Goal: Information Seeking & Learning: Compare options

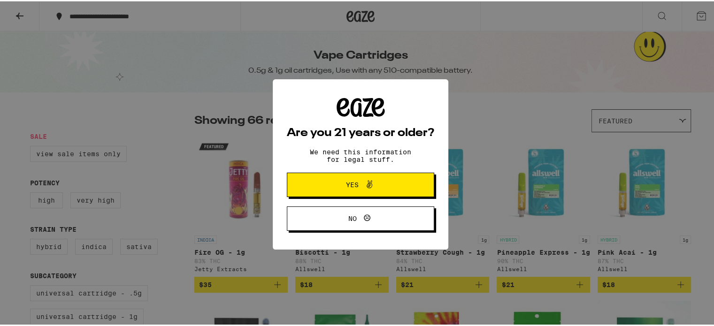
click at [353, 183] on span "Yes" at bounding box center [352, 183] width 13 height 7
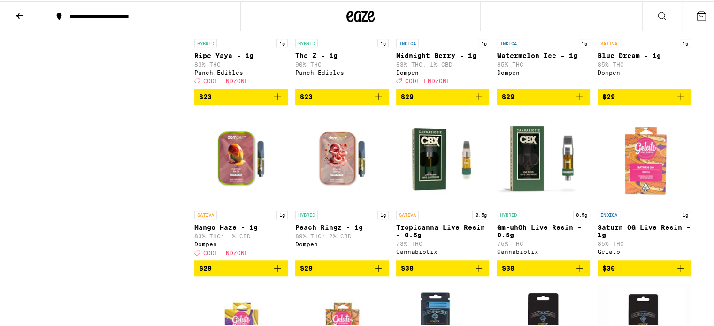
scroll to position [610, 0]
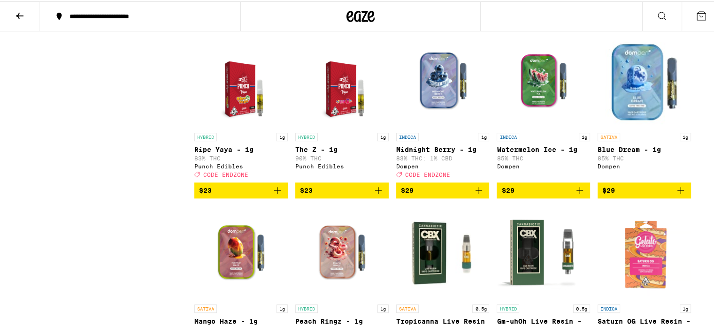
click at [335, 112] on img "Open page for The Z - 1g from Punch Edibles" at bounding box center [341, 80] width 73 height 94
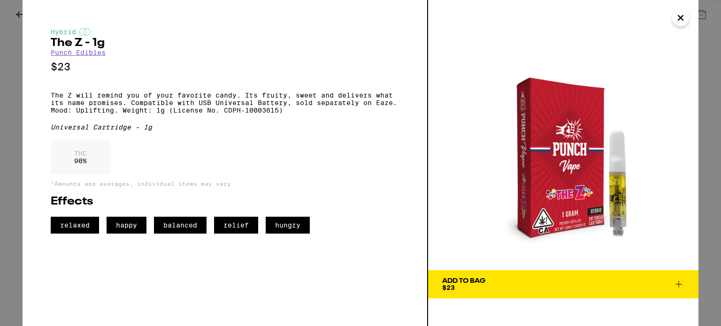
click at [680, 17] on icon "Close" at bounding box center [680, 17] width 5 height 5
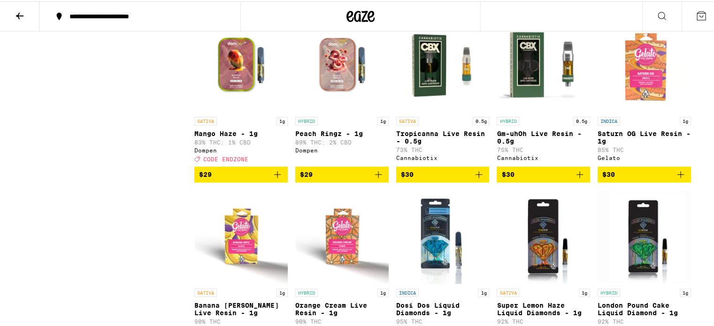
scroll to position [844, 0]
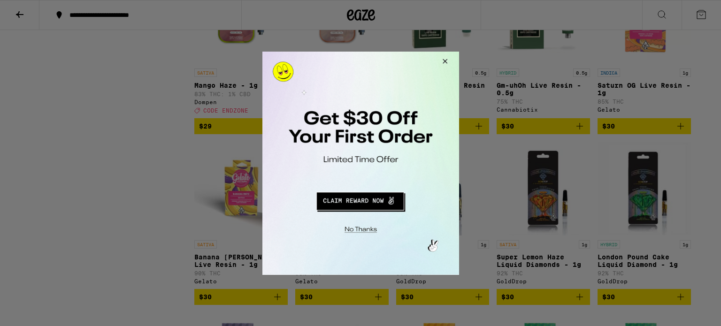
click at [474, 195] on div at bounding box center [360, 163] width 721 height 326
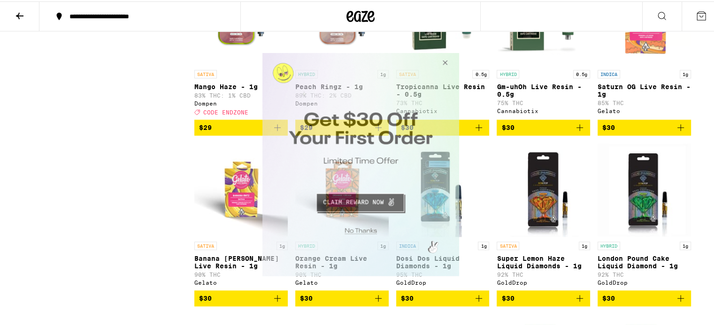
click at [446, 60] on button "Close Modal" at bounding box center [442, 64] width 25 height 23
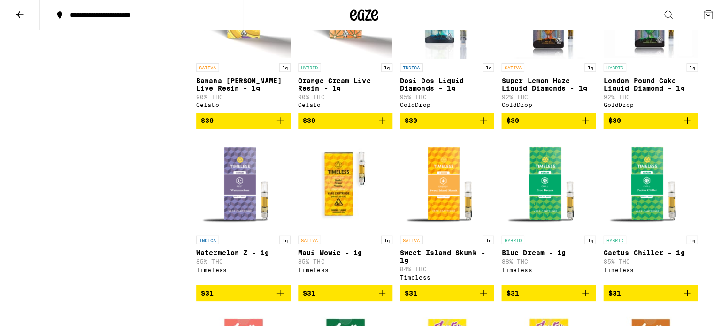
scroll to position [1032, 0]
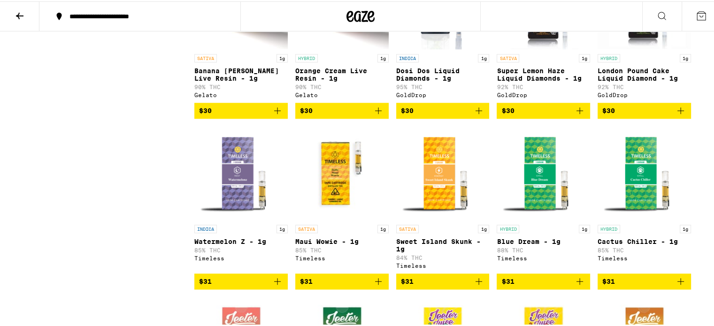
click at [215, 81] on p "Banana [PERSON_NAME] Live Resin - 1g" at bounding box center [240, 73] width 93 height 15
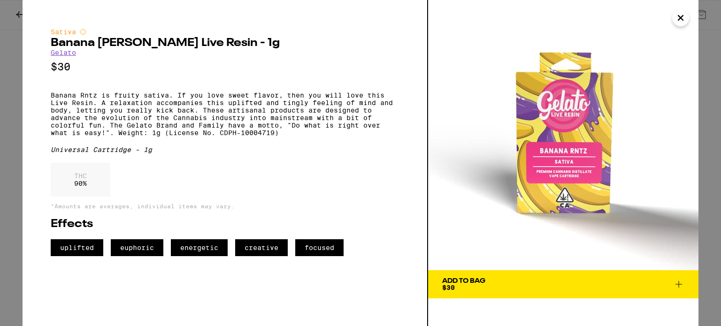
click at [679, 16] on icon "Close" at bounding box center [680, 17] width 5 height 5
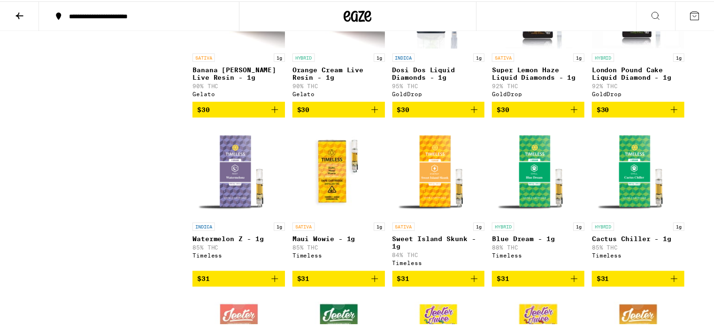
scroll to position [1018, 0]
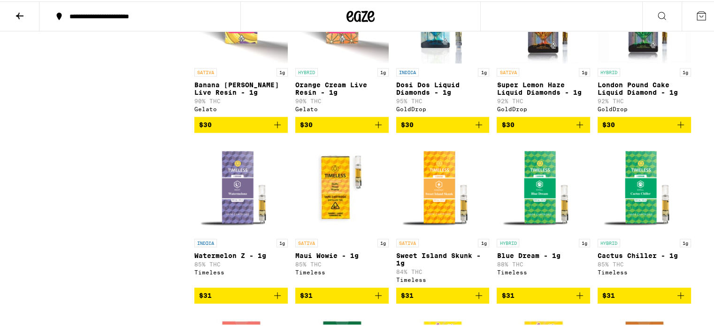
click at [633, 95] on p "London Pound Cake Liquid Diamond - 1g" at bounding box center [643, 87] width 93 height 15
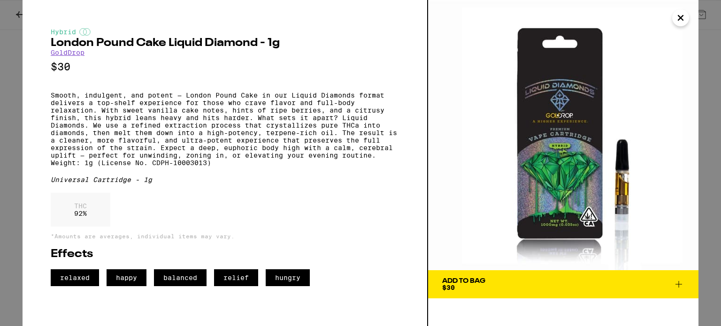
click at [682, 20] on icon "Close" at bounding box center [680, 17] width 5 height 5
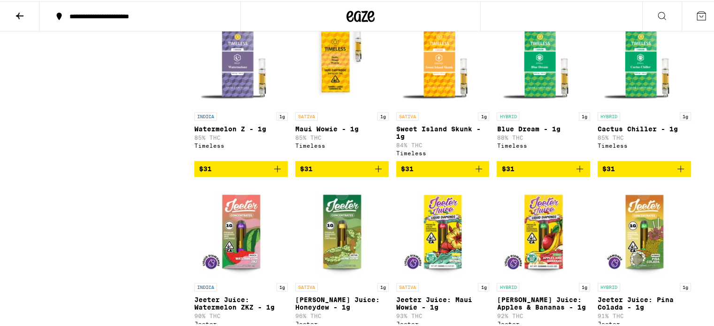
scroll to position [1159, 0]
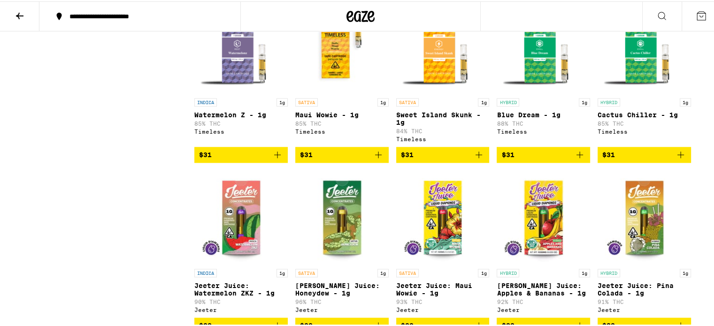
click at [535, 92] on img "Open page for Blue Dream - 1g from Timeless" at bounding box center [542, 45] width 93 height 94
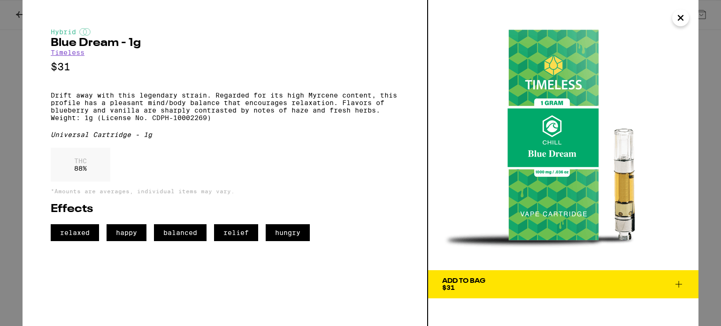
click at [679, 20] on icon "Close" at bounding box center [680, 18] width 11 height 14
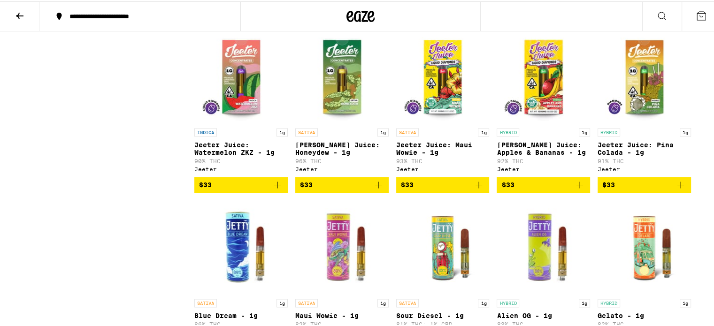
scroll to position [1346, 0]
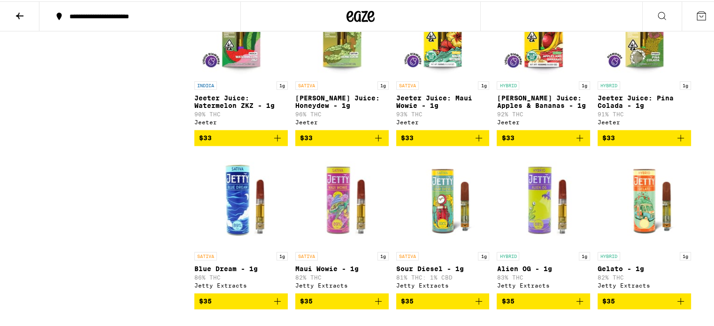
click at [335, 75] on img "Open page for Jeeter Juice: Honeydew - 1g from Jeeter" at bounding box center [341, 28] width 93 height 94
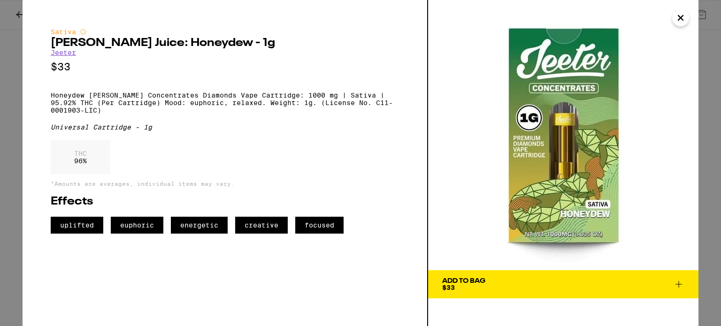
click at [561, 153] on img at bounding box center [563, 135] width 270 height 270
click at [681, 17] on icon "Close" at bounding box center [680, 17] width 5 height 5
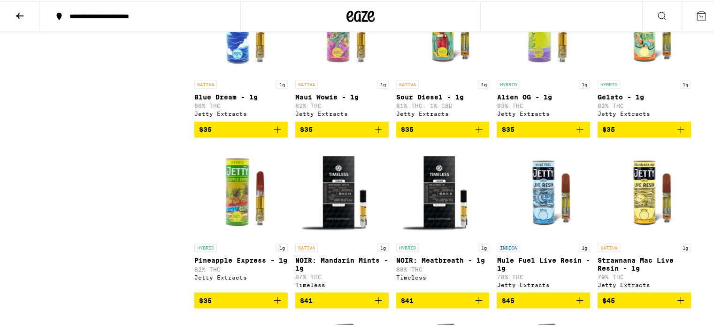
scroll to position [1534, 0]
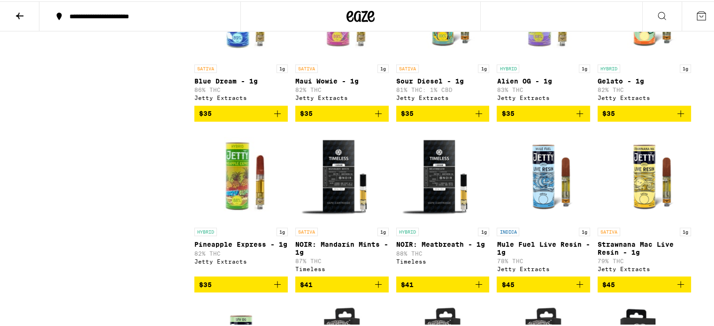
click at [231, 58] on img "Open page for Blue Dream - 1g from Jetty Extracts" at bounding box center [240, 11] width 93 height 94
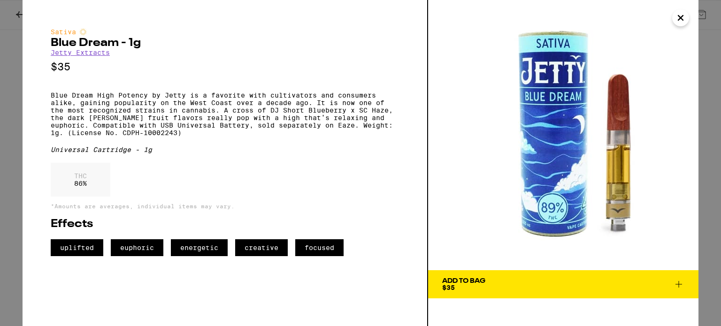
click at [681, 16] on icon "Close" at bounding box center [680, 17] width 5 height 5
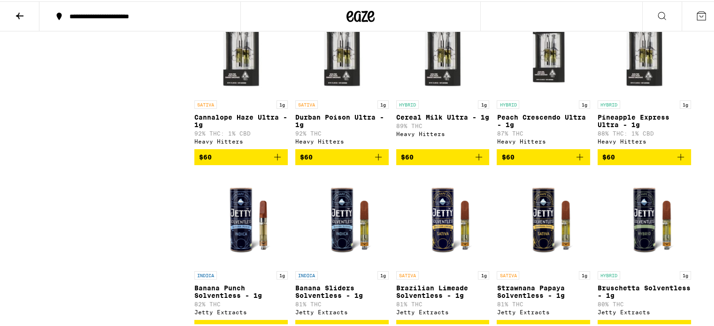
scroll to position [2003, 0]
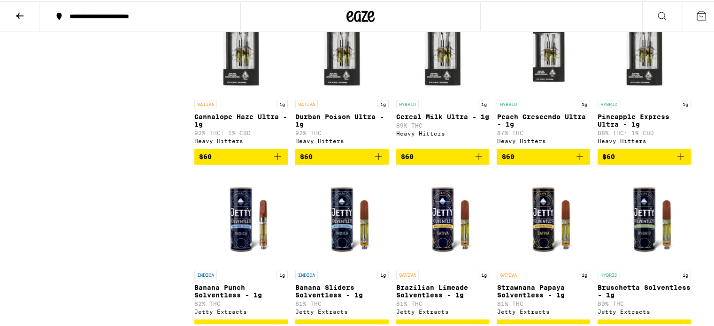
click at [241, 94] on img "Open page for Cannalope Haze Ultra - 1g from Heavy Hitters" at bounding box center [240, 47] width 93 height 94
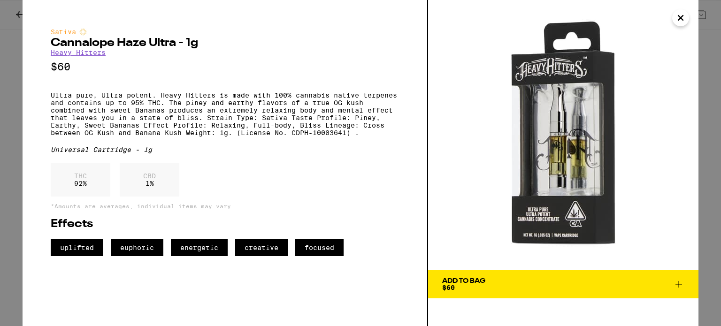
click at [681, 18] on icon "Close" at bounding box center [680, 17] width 5 height 5
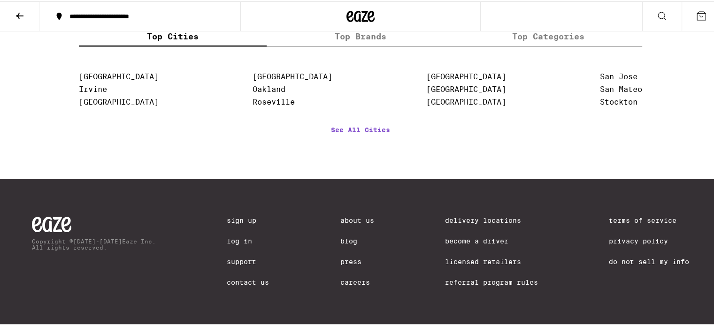
scroll to position [2566, 0]
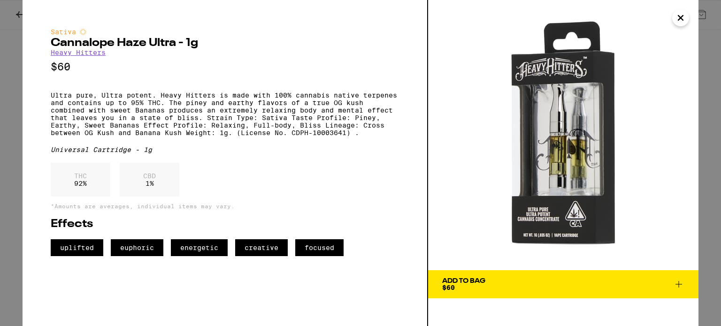
click at [679, 15] on icon "Close" at bounding box center [680, 18] width 11 height 14
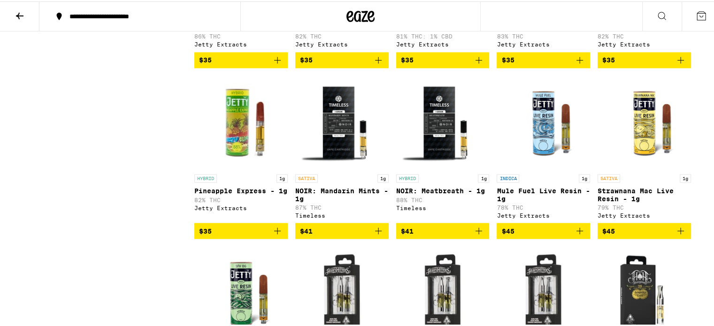
scroll to position [1440, 0]
